Goal: Find specific page/section: Find specific page/section

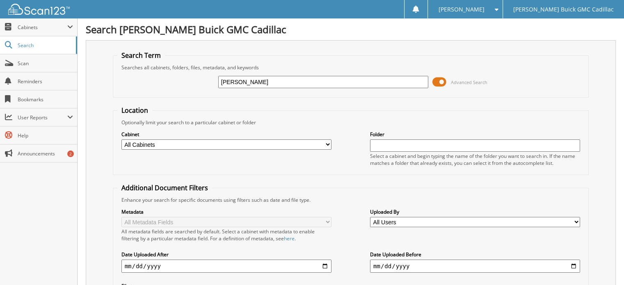
type input "[PERSON_NAME]"
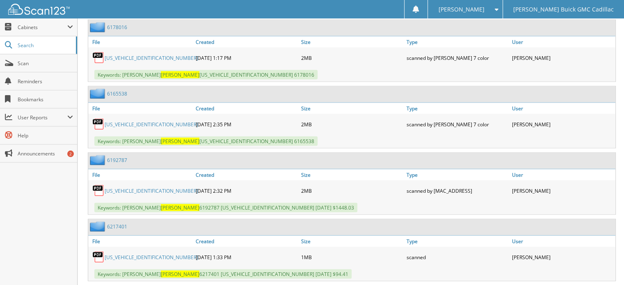
scroll to position [1682, 0]
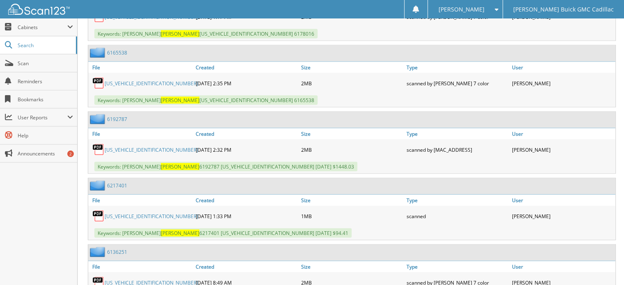
click at [117, 213] on link "1GKS1AKC9FR685952" at bounding box center [152, 216] width 94 height 7
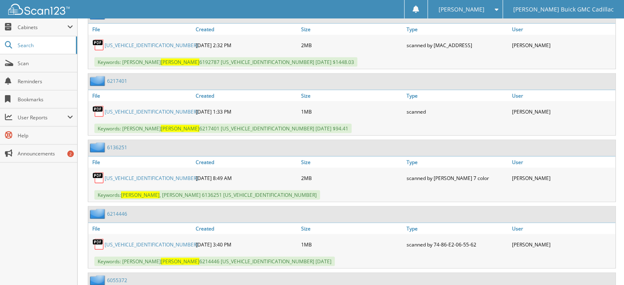
scroll to position [1805, 0]
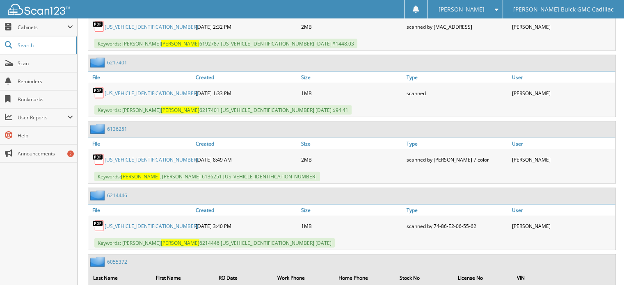
click at [128, 223] on link "1GKKRSKD9EJ327903" at bounding box center [152, 226] width 94 height 7
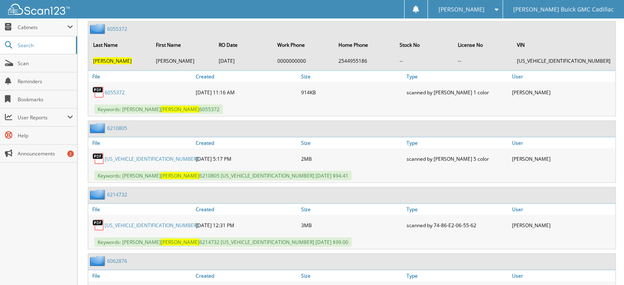
scroll to position [2051, 0]
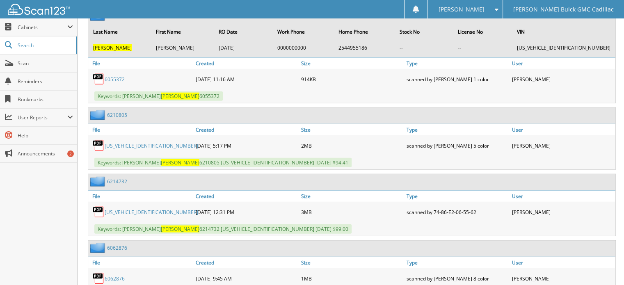
click at [131, 209] on link "1GKKRSKD9EJ327903" at bounding box center [152, 212] width 94 height 7
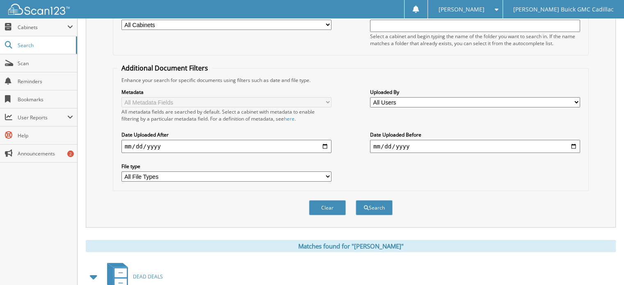
scroll to position [0, 0]
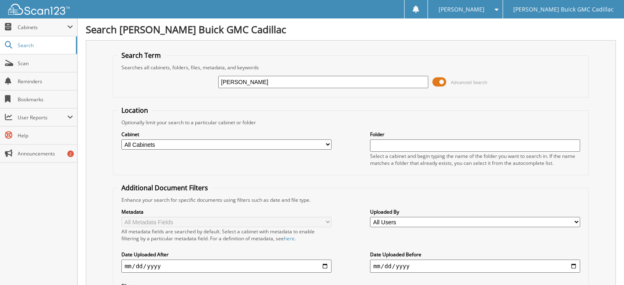
click at [345, 26] on h1 "Search [PERSON_NAME] Buick GMC Cadillac" at bounding box center [351, 30] width 530 height 14
click at [498, 7] on span at bounding box center [495, 10] width 8 height 6
click at [502, 39] on link "Logout" at bounding box center [465, 40] width 74 height 14
